Goal: Transaction & Acquisition: Purchase product/service

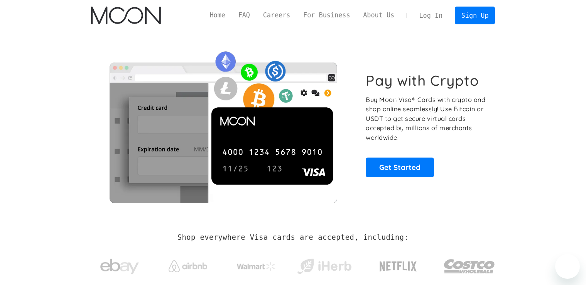
click at [434, 21] on link "Log In" at bounding box center [431, 15] width 36 height 17
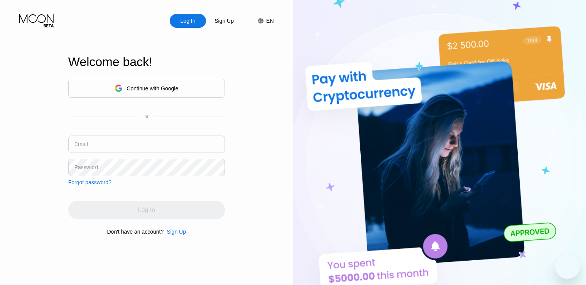
click at [130, 138] on input "text" at bounding box center [146, 144] width 157 height 17
paste input "[EMAIL_ADDRESS][DOMAIN_NAME]"
type input "[EMAIL_ADDRESS][DOMAIN_NAME]"
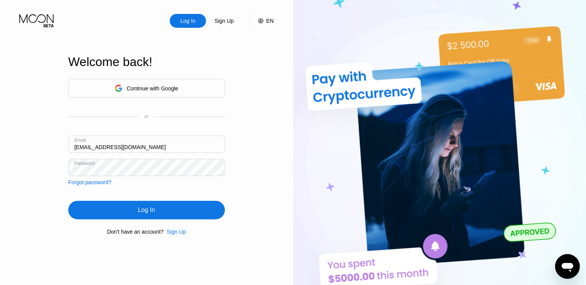
click at [148, 213] on div "Log In" at bounding box center [146, 210] width 17 height 8
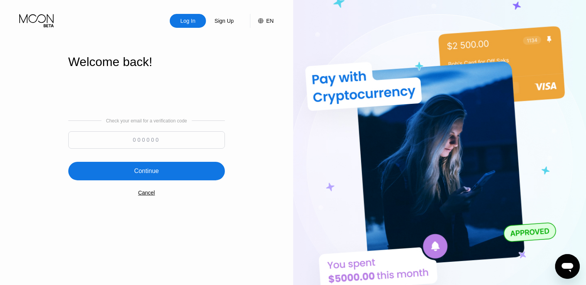
click at [181, 138] on input at bounding box center [146, 139] width 157 height 17
paste input "880366"
type input "880366"
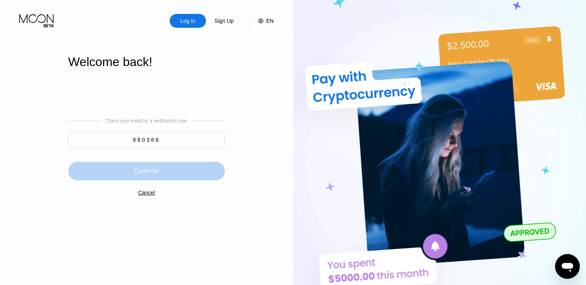
click at [181, 175] on div "Continue" at bounding box center [146, 171] width 157 height 19
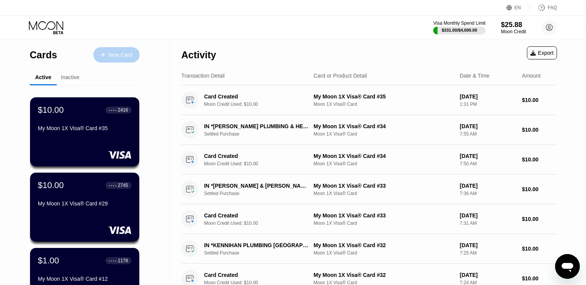
click at [119, 58] on div "New Card" at bounding box center [120, 55] width 24 height 7
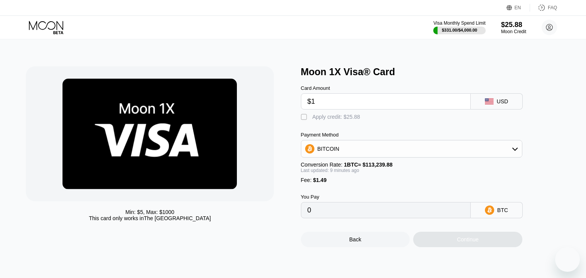
type input "$10"
type input "0.00010178"
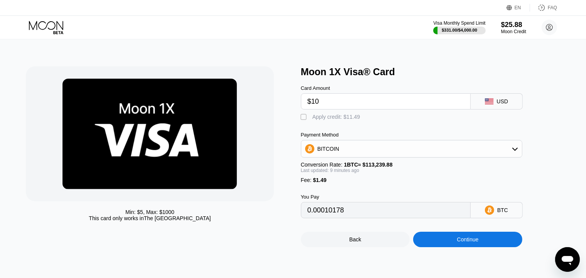
type input "$10"
click at [302, 119] on div "" at bounding box center [305, 118] width 8 height 8
type input "0"
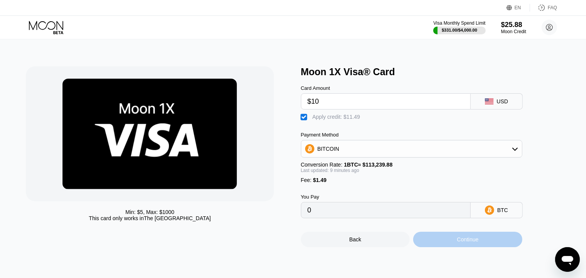
click at [449, 246] on div "Continue" at bounding box center [467, 239] width 109 height 15
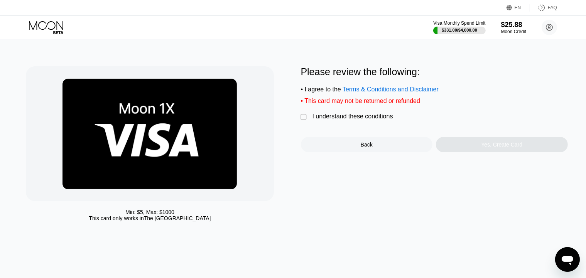
click at [305, 119] on div "" at bounding box center [305, 118] width 8 height 8
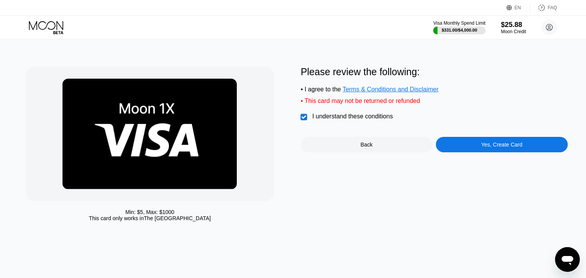
click at [305, 121] on div "" at bounding box center [305, 118] width 8 height 8
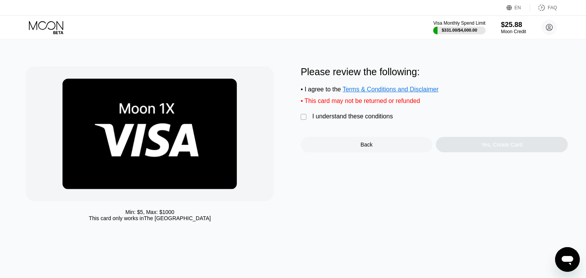
click at [303, 120] on div "" at bounding box center [305, 118] width 8 height 8
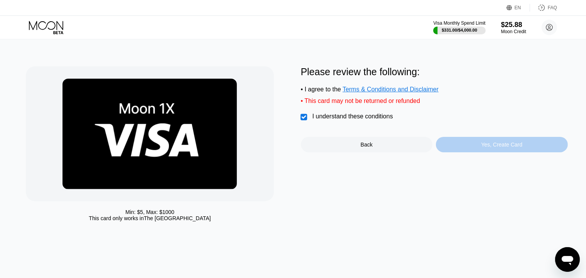
click at [497, 148] on div "Yes, Create Card" at bounding box center [501, 145] width 41 height 6
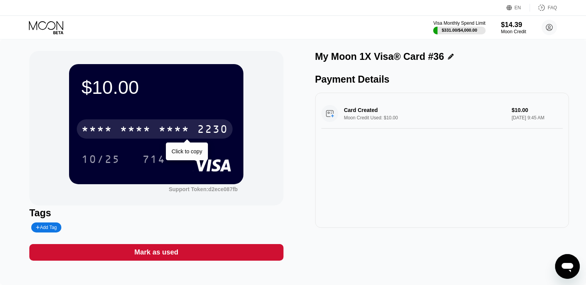
click at [169, 129] on div "* * * *" at bounding box center [174, 130] width 31 height 12
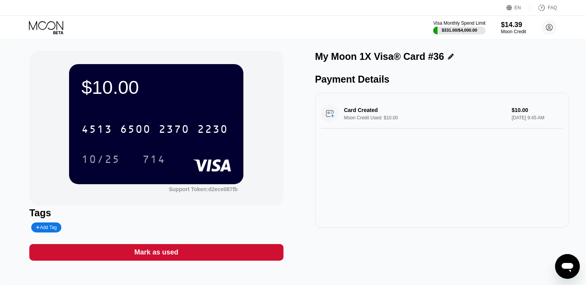
click at [6, 143] on div "$10.00 4513 6500 2370 2230 10/25 714 Support Token: d2ece087fb Tags Add Tag Mar…" at bounding box center [293, 162] width 586 height 246
click at [221, 260] on div "Mark as used" at bounding box center [156, 252] width 254 height 17
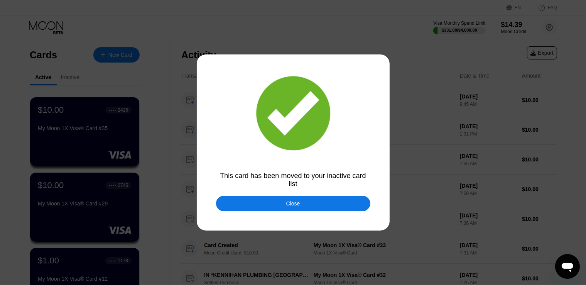
click at [286, 204] on div "Close" at bounding box center [293, 203] width 14 height 6
